Goal: Register for event/course

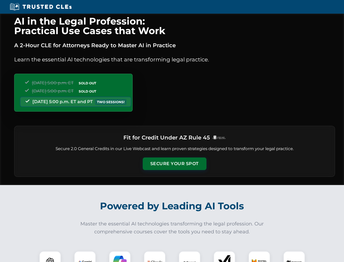
click at [174, 164] on button "Secure Your Spot" at bounding box center [175, 163] width 64 height 13
click at [50, 256] on img at bounding box center [50, 262] width 16 height 16
